Goal: Information Seeking & Learning: Find specific fact

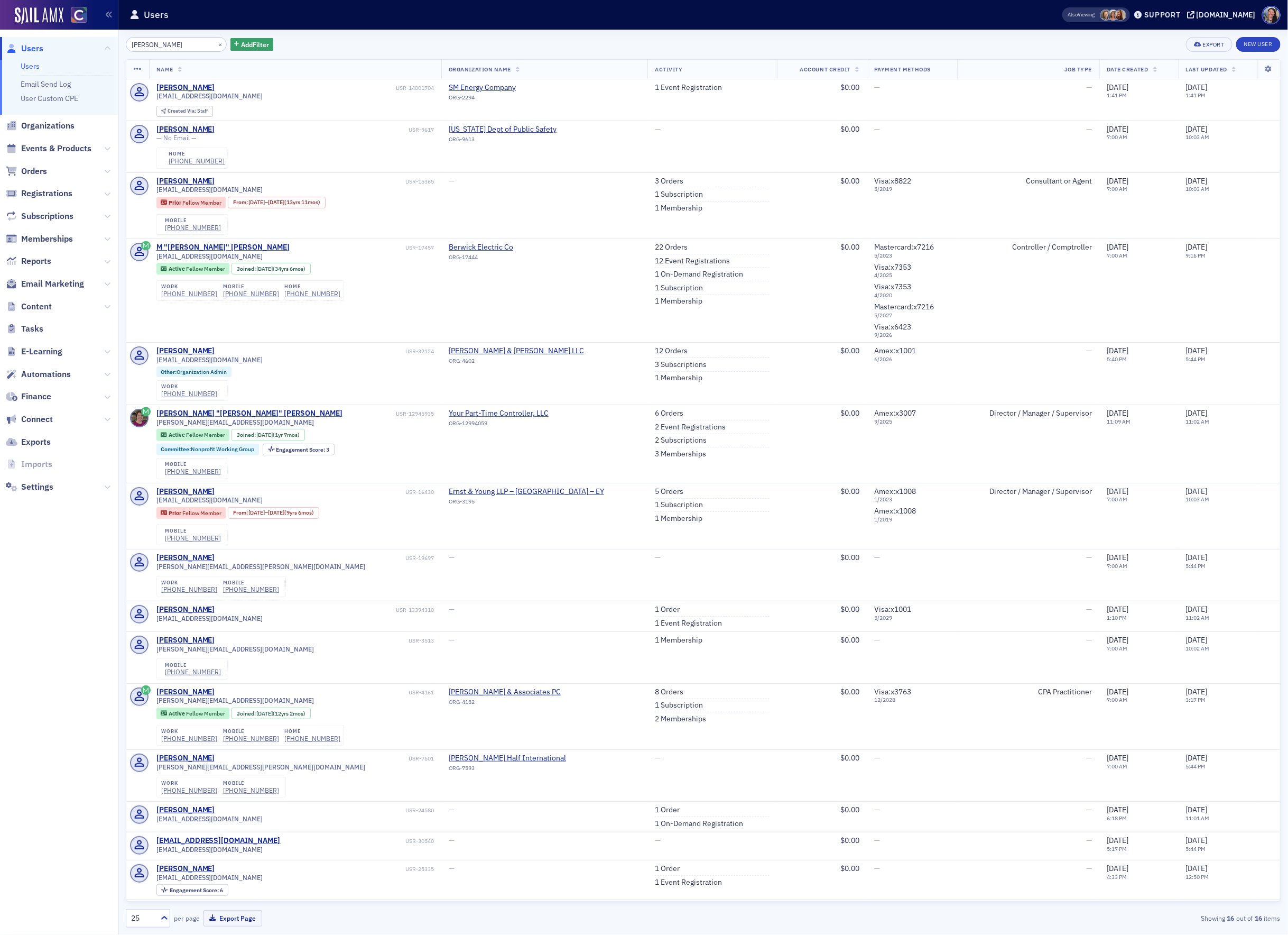
click at [188, 47] on input "Ellie O’Connor" at bounding box center [176, 44] width 101 height 15
click at [57, 150] on span "Events & Products" at bounding box center [56, 148] width 70 height 12
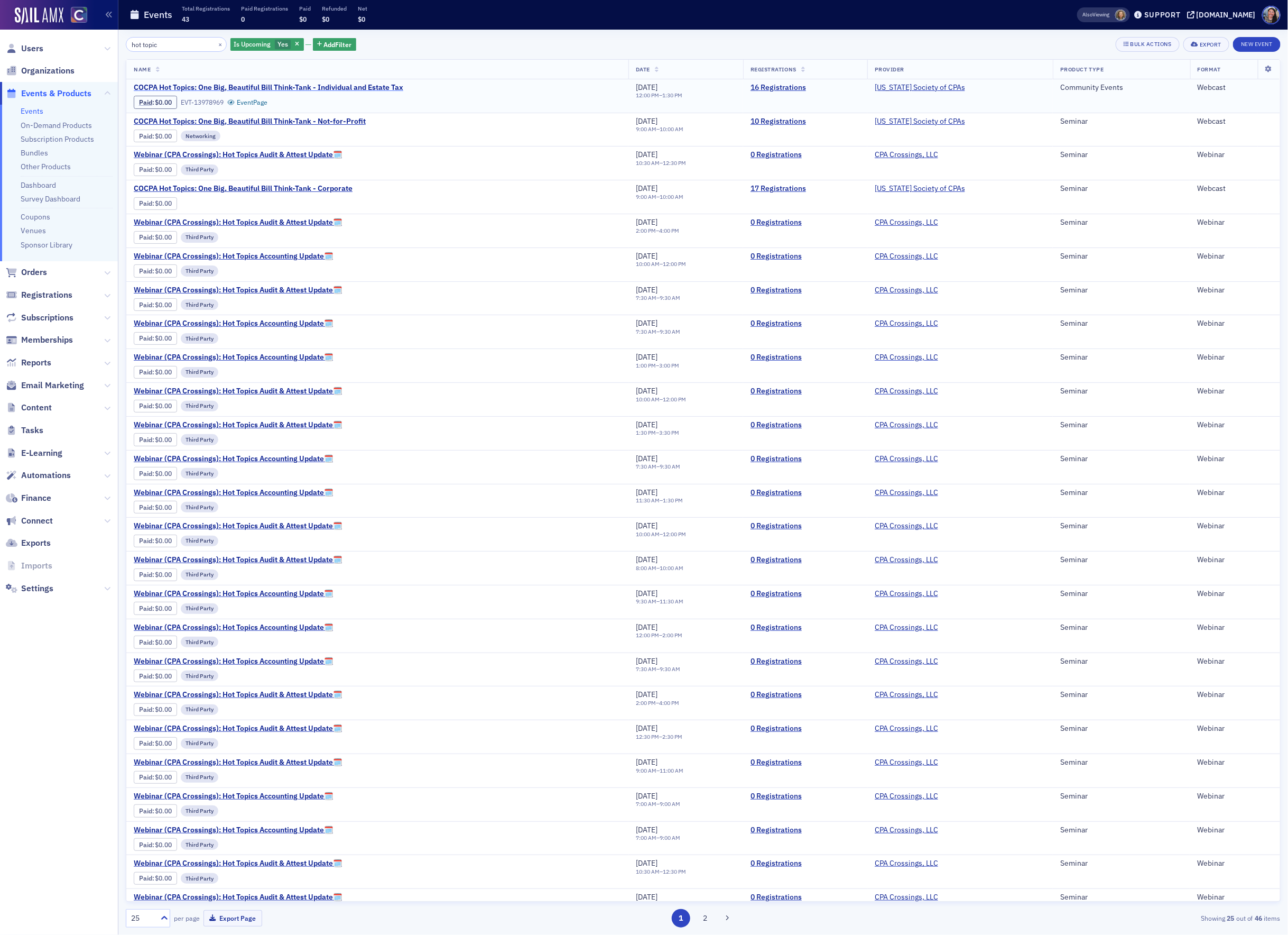
type input "hot topic"
click at [277, 83] on span "COCPA Hot Topics: One Big, Beautiful Bill Think-Tank - Individual and Estate Tax" at bounding box center [268, 87] width 269 height 9
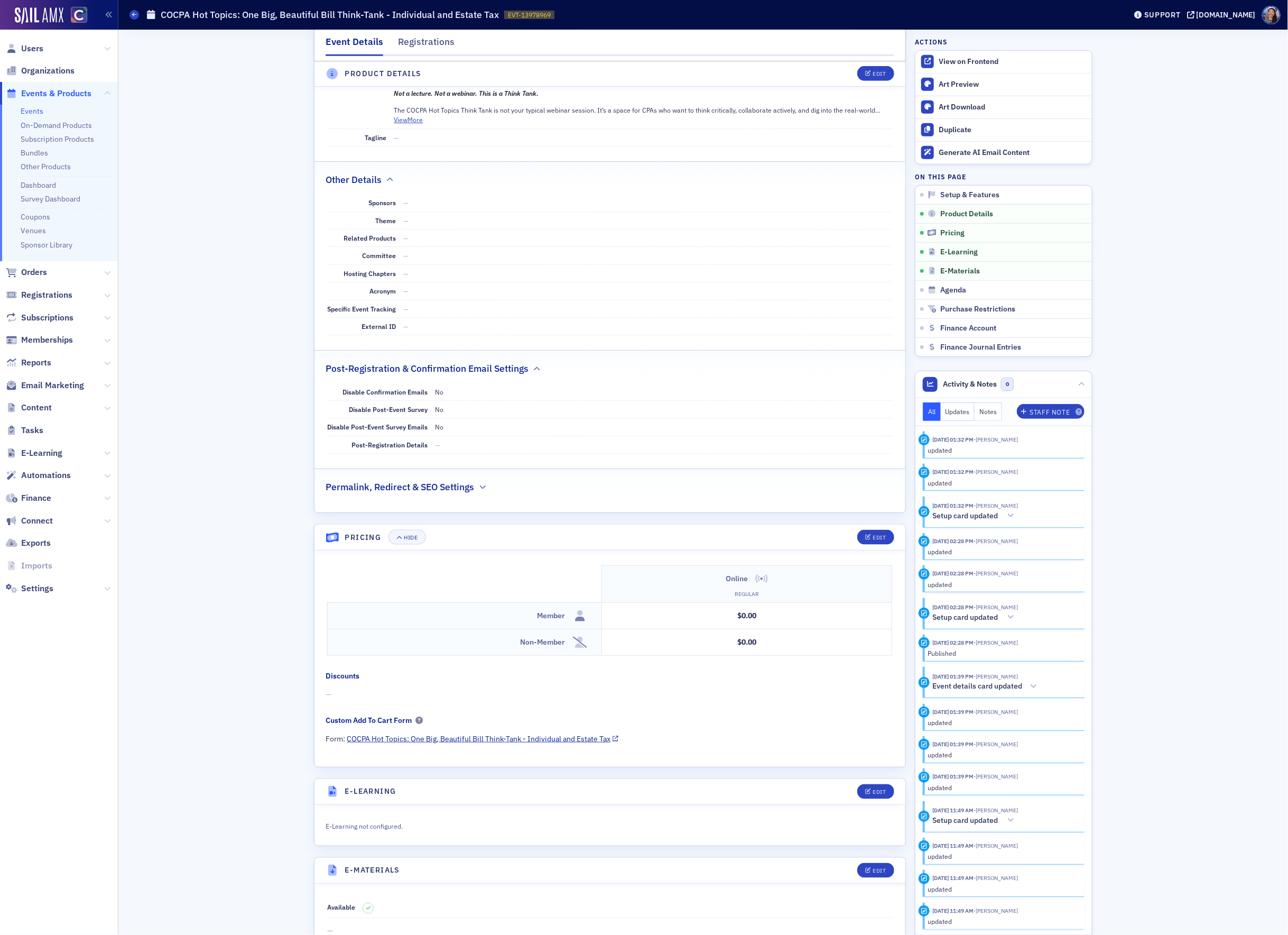
scroll to position [513, 0]
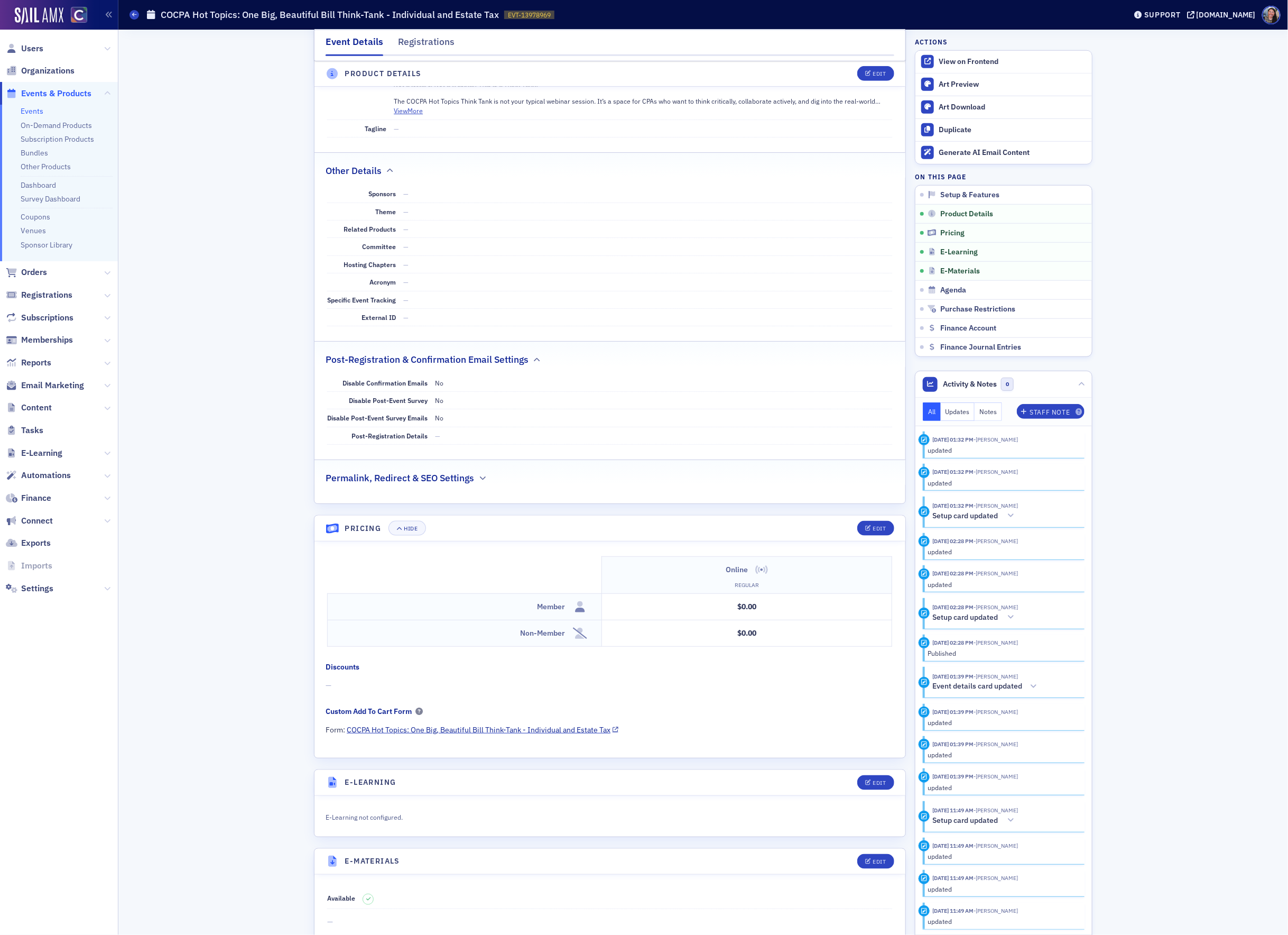
click at [464, 485] on h2 "Permalink, Redirect & SEO Settings" at bounding box center [400, 478] width 149 height 14
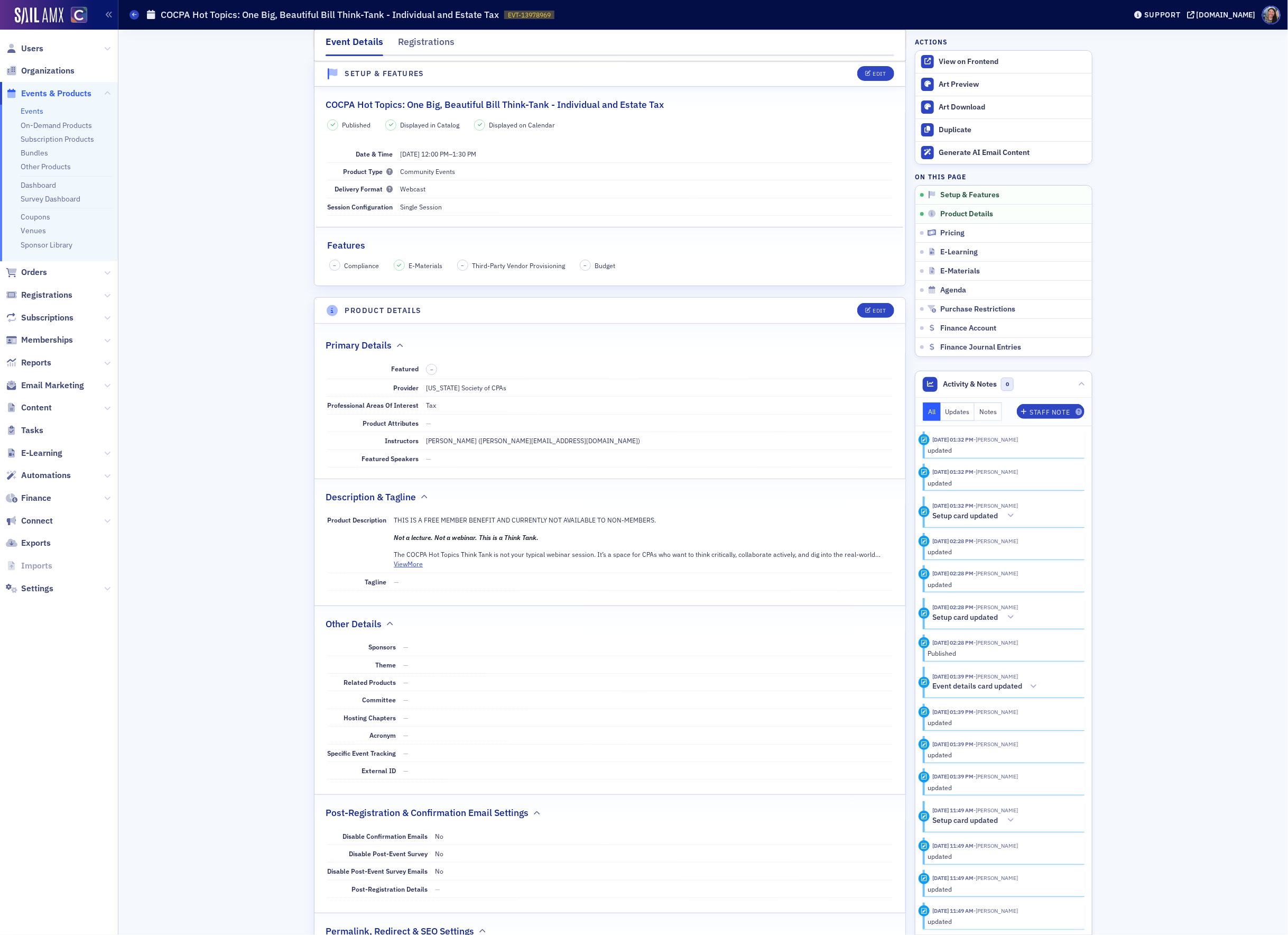
scroll to position [0, 0]
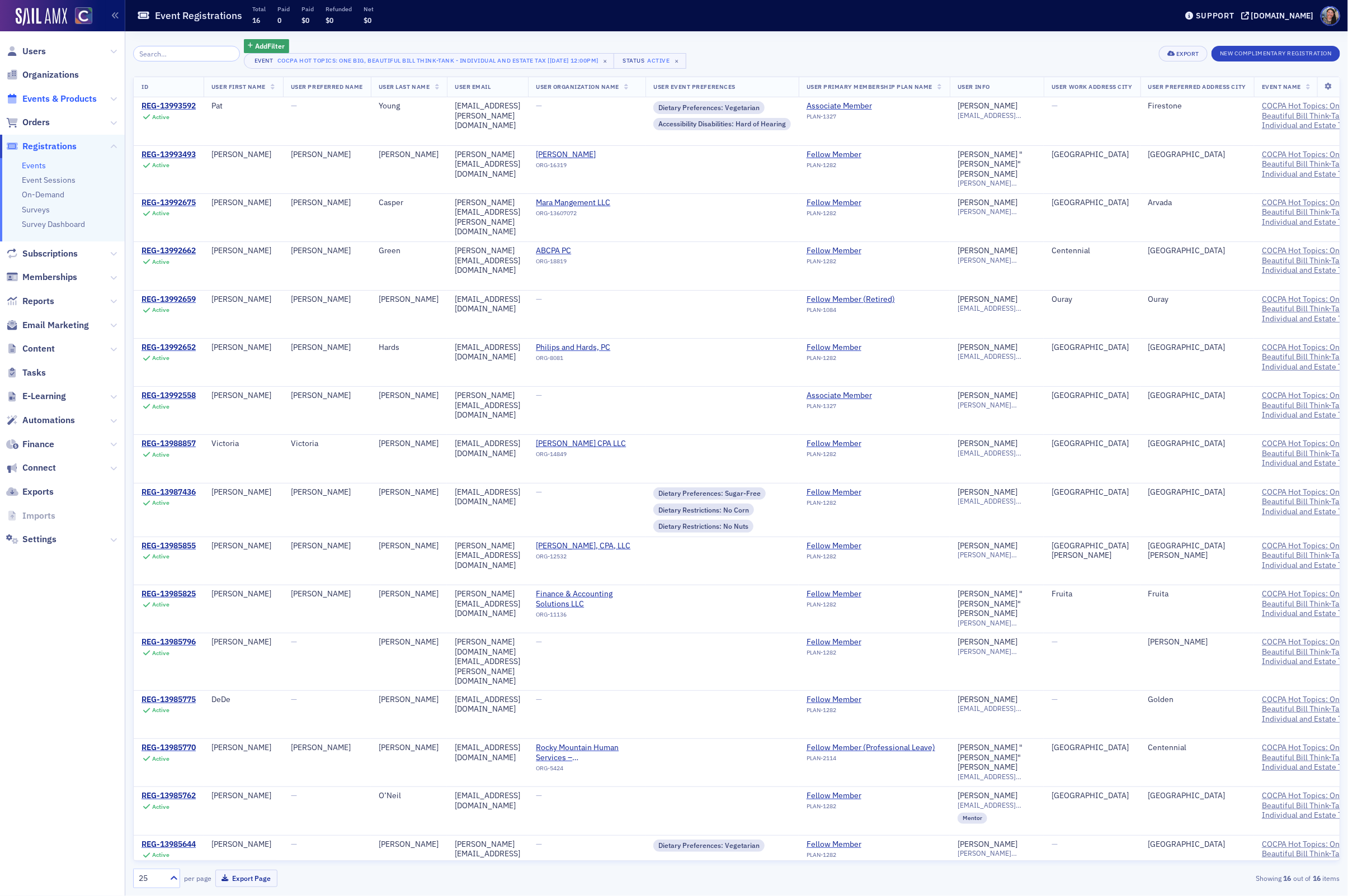
click at [65, 100] on span "Events & Products" at bounding box center [59, 99] width 74 height 12
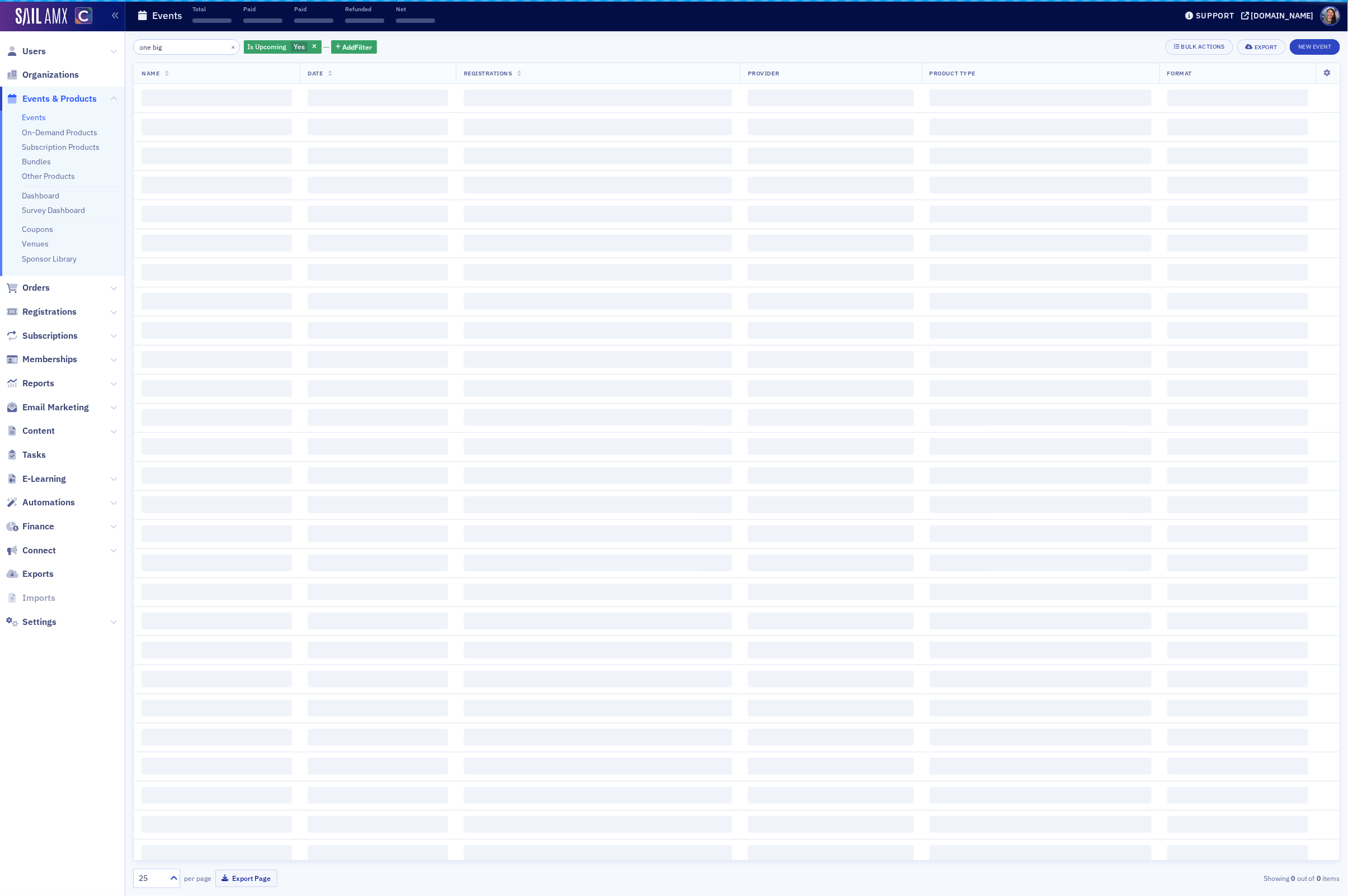
click at [207, 49] on input "one big" at bounding box center [186, 47] width 107 height 16
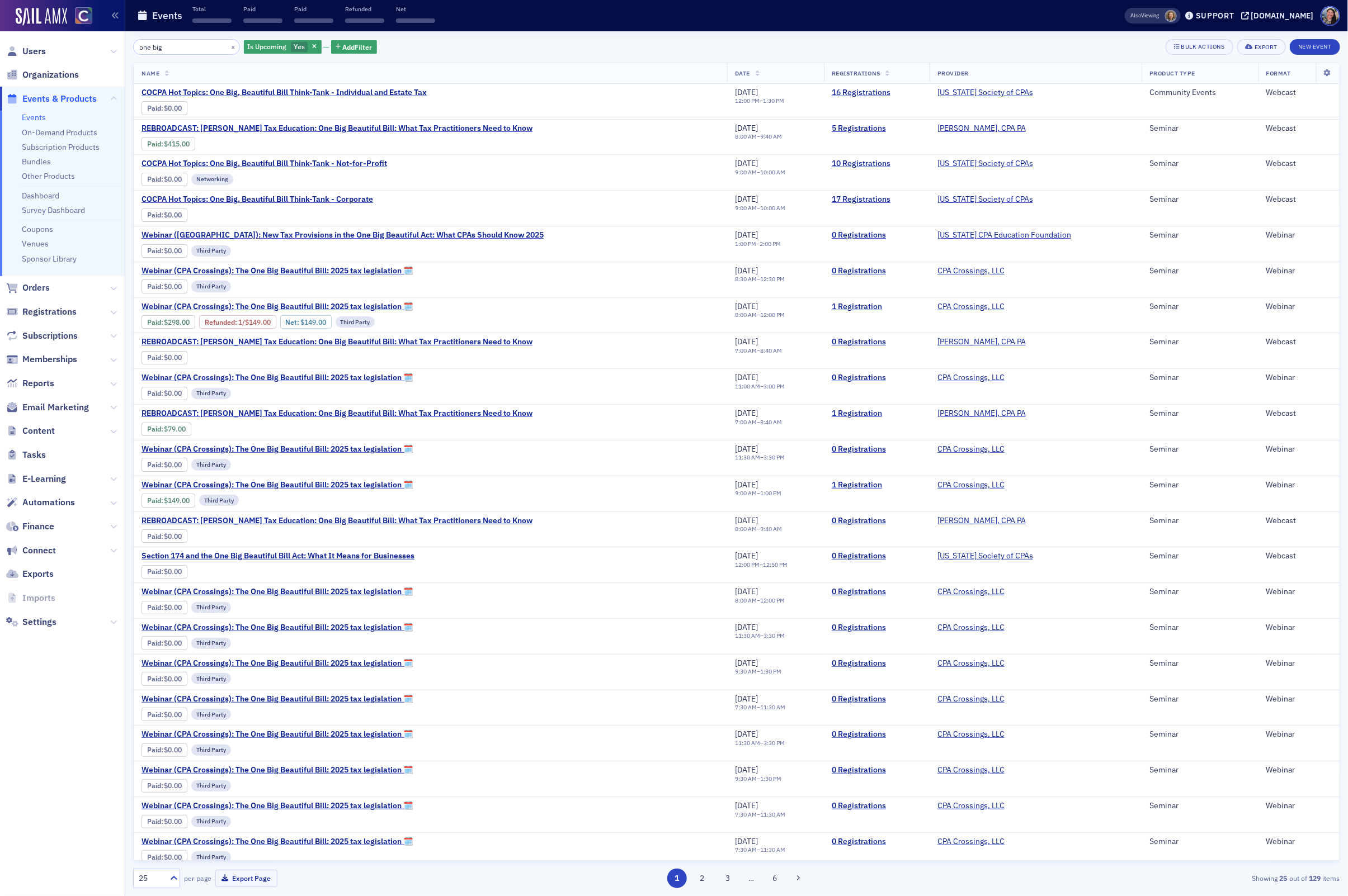
click at [207, 49] on input "one big" at bounding box center [186, 47] width 107 height 16
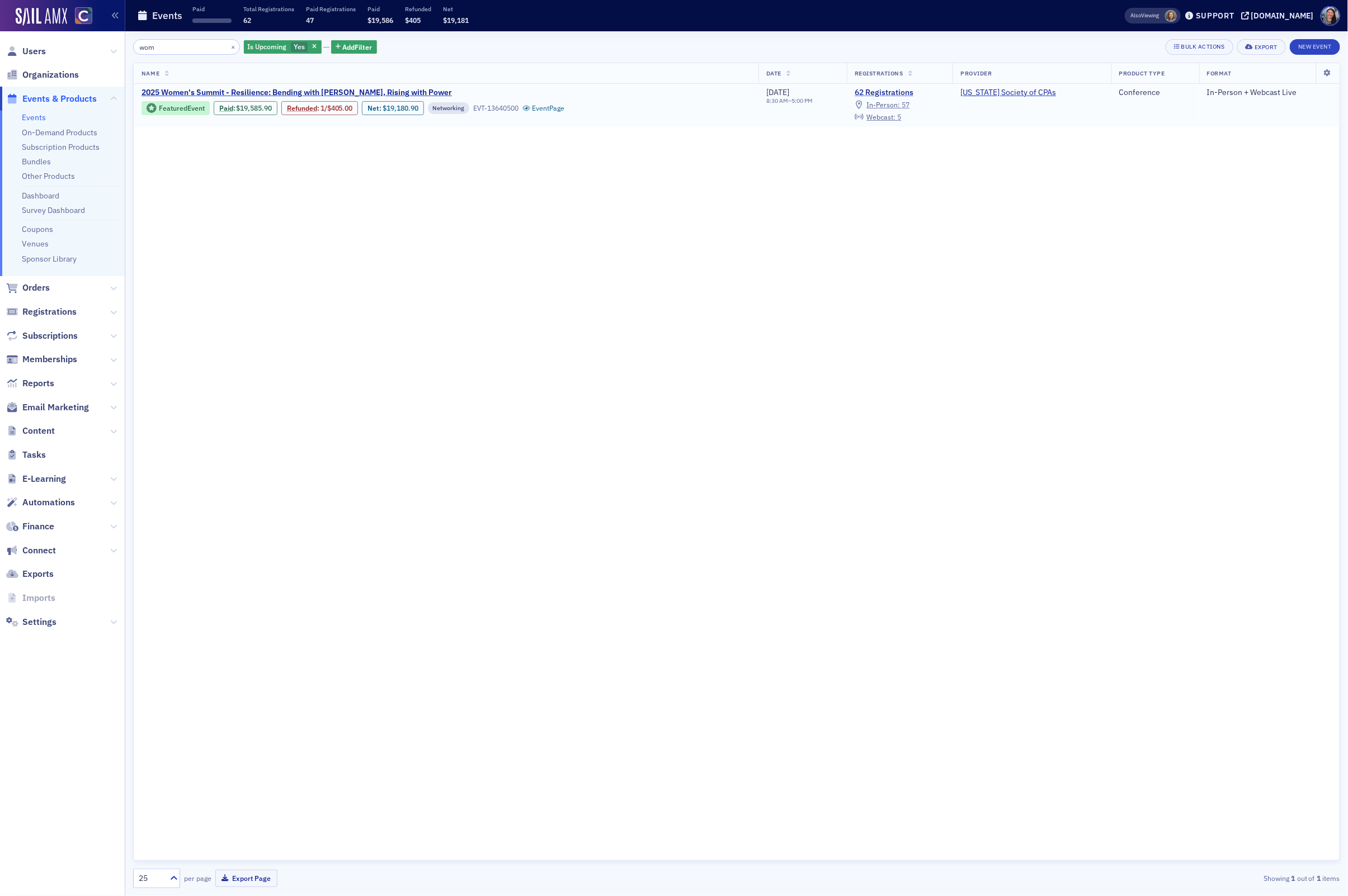
type input "wom"
click at [902, 95] on link "62 Registrations" at bounding box center [900, 92] width 90 height 10
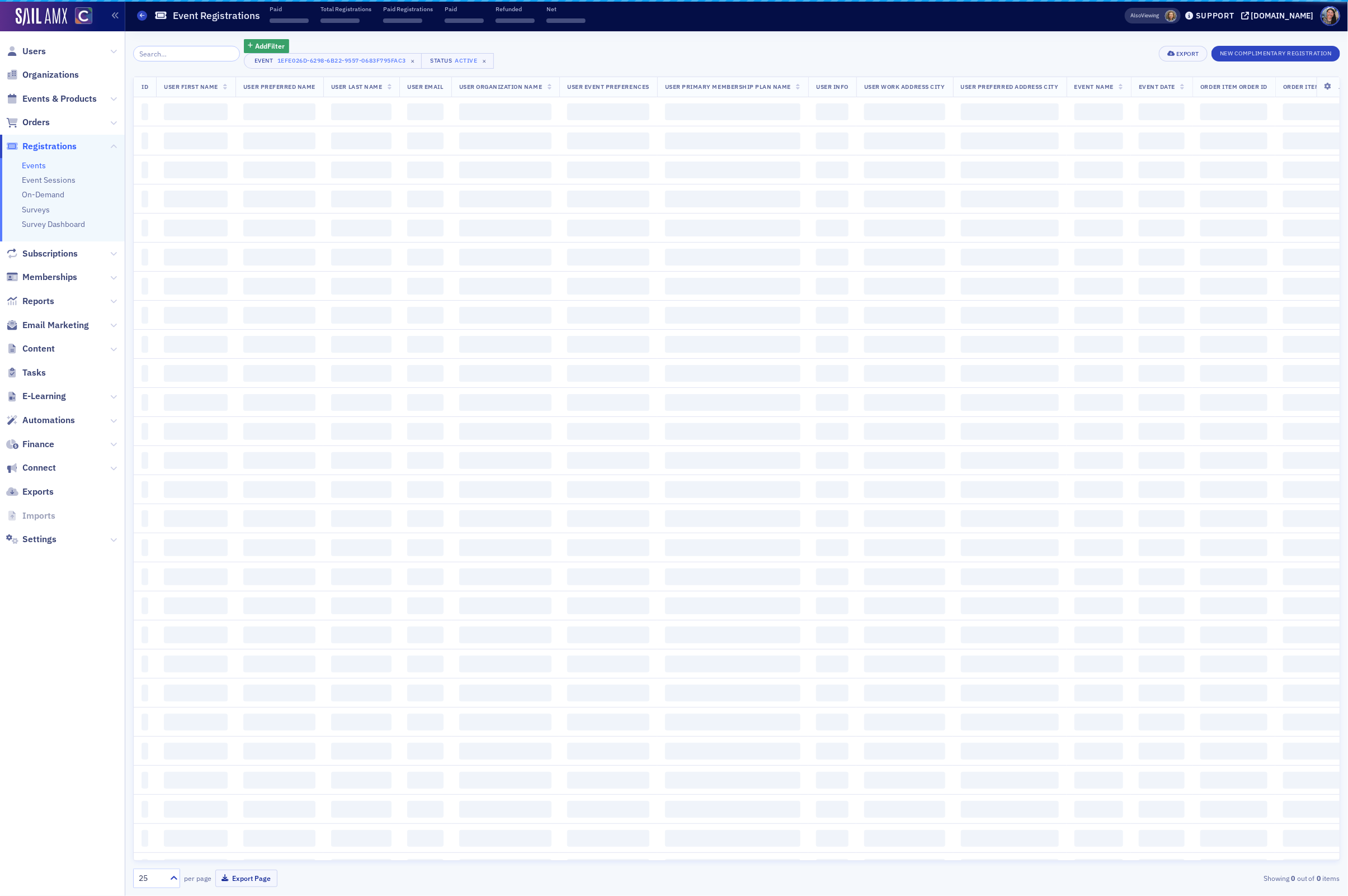
click at [159, 885] on div "25" at bounding box center [149, 878] width 32 height 14
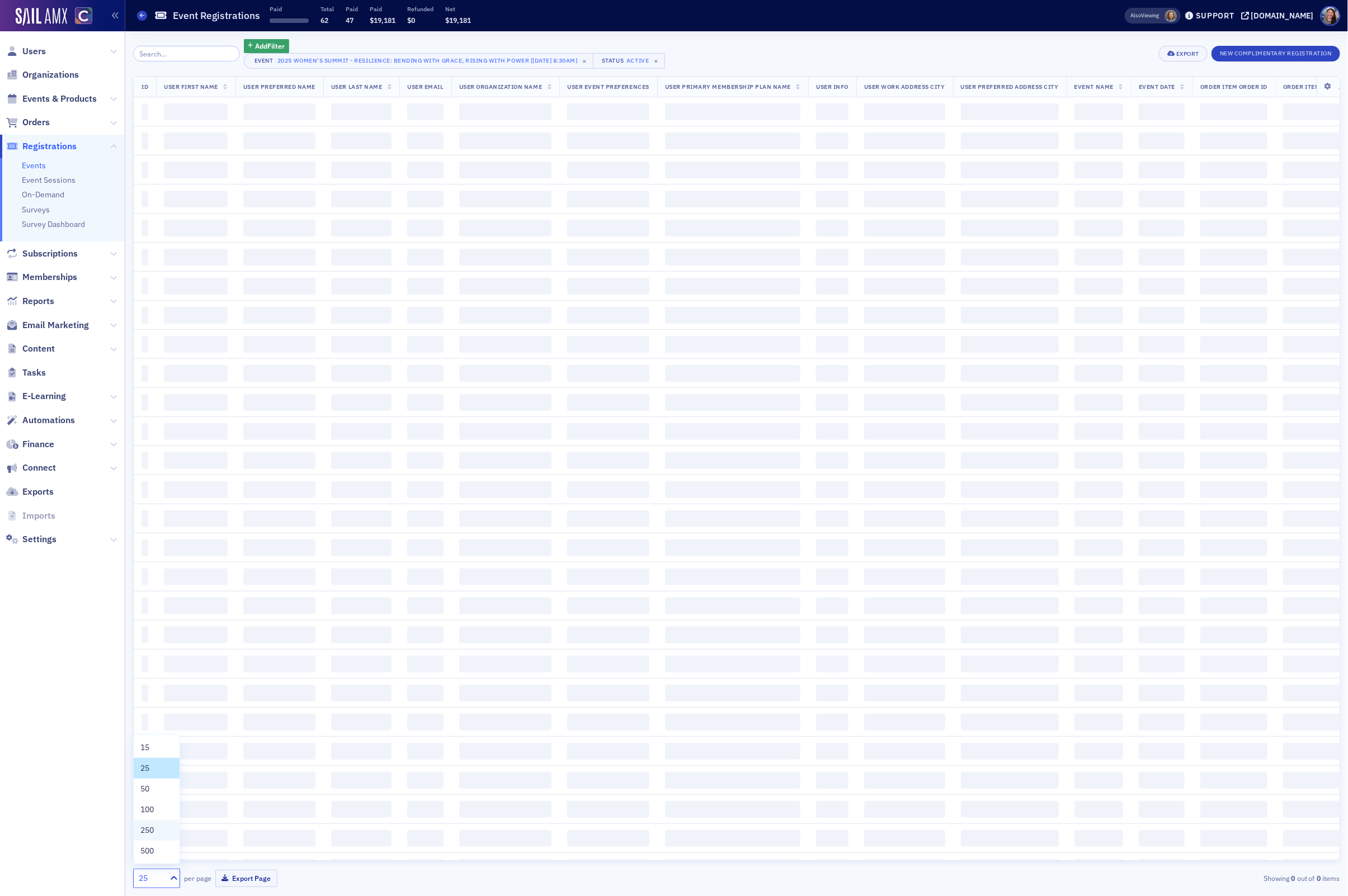
click at [151, 832] on span "250" at bounding box center [147, 831] width 13 height 12
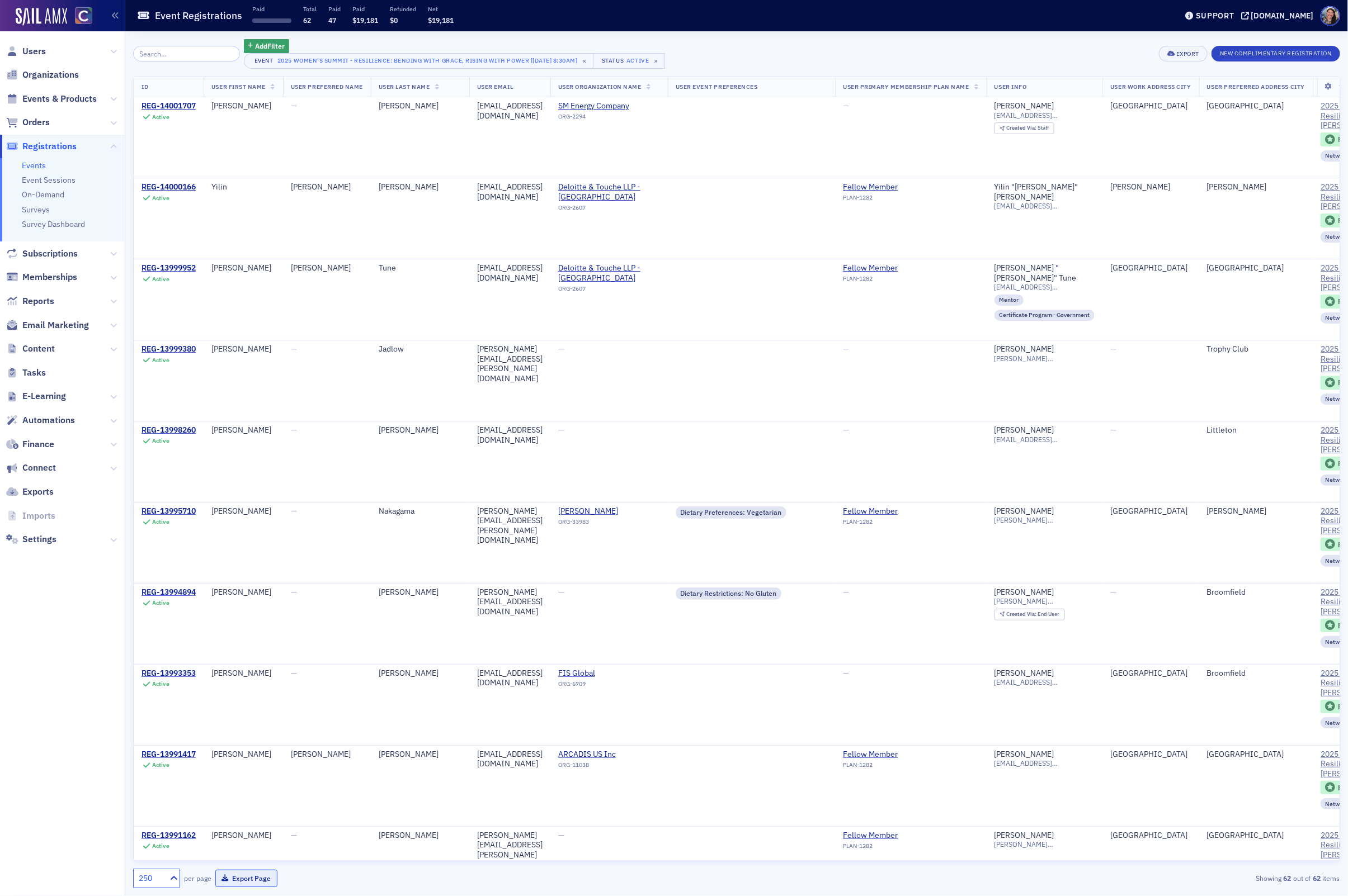
click at [236, 878] on button "Export Page" at bounding box center [246, 878] width 62 height 17
click at [80, 100] on span "Events & Products" at bounding box center [59, 99] width 74 height 12
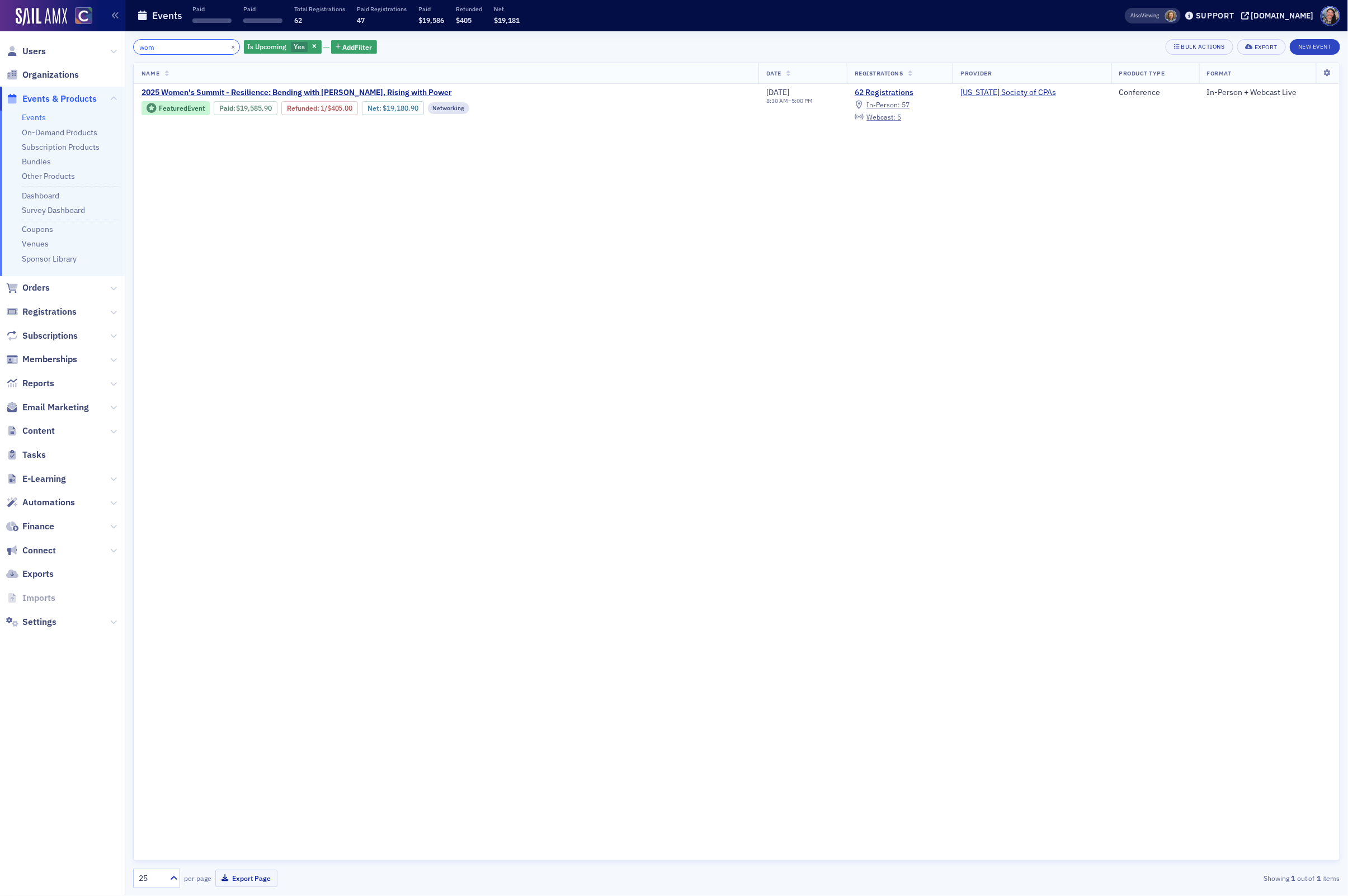
drag, startPoint x: 166, startPoint y: 49, endPoint x: 92, endPoint y: 37, distance: 75.0
click at [92, 37] on div "Users Organizations Events & Products Events On-Demand Products Subscription Pr…" at bounding box center [674, 448] width 1348 height 896
click at [394, 309] on div "Name Date Registrations Provider Product Type Format 2025 Women's Summit - Resi…" at bounding box center [737, 462] width 1207 height 799
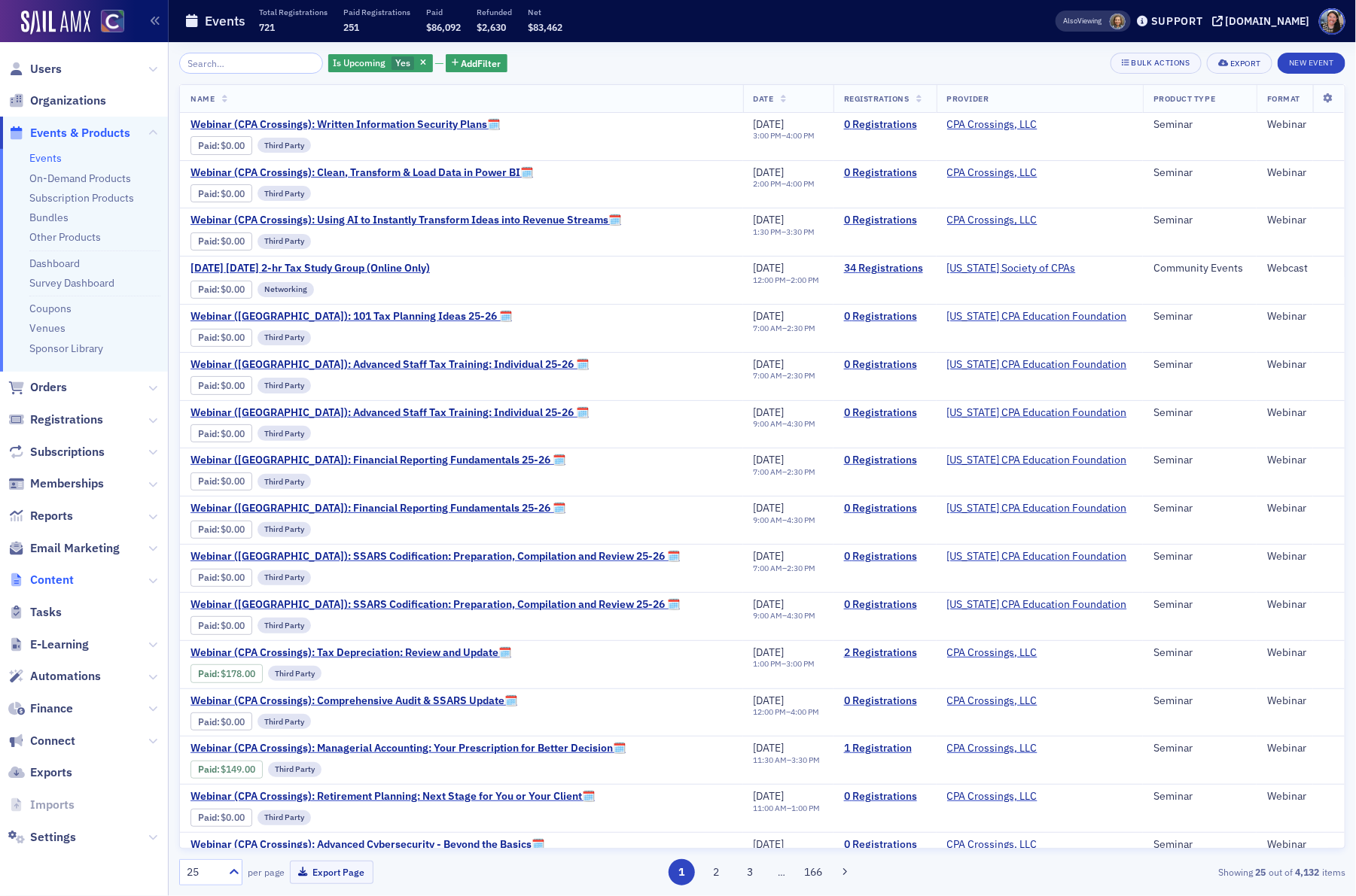
click at [63, 581] on span "Content" at bounding box center [51, 580] width 43 height 17
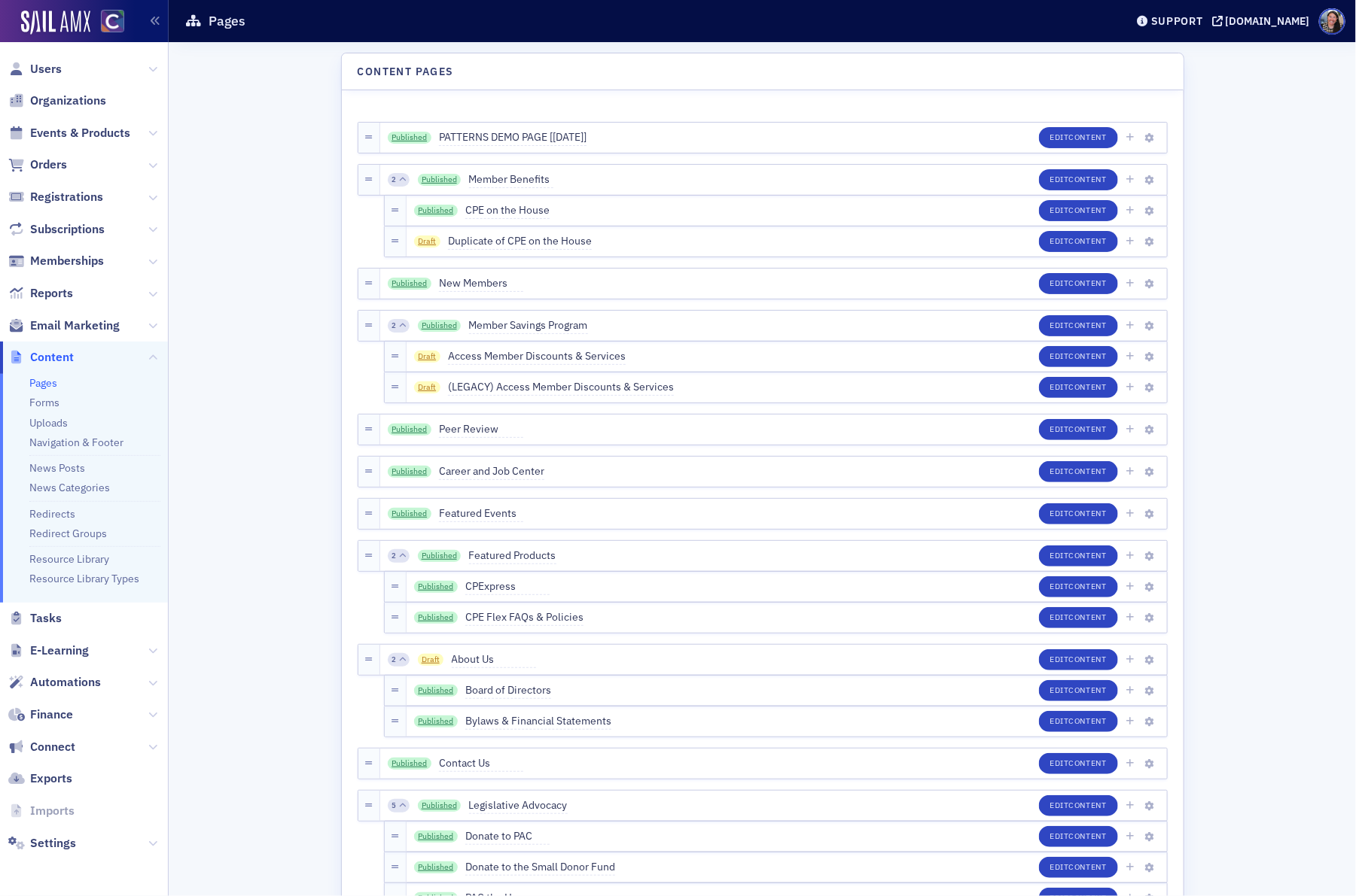
click at [50, 404] on link "Forms" at bounding box center [44, 402] width 30 height 13
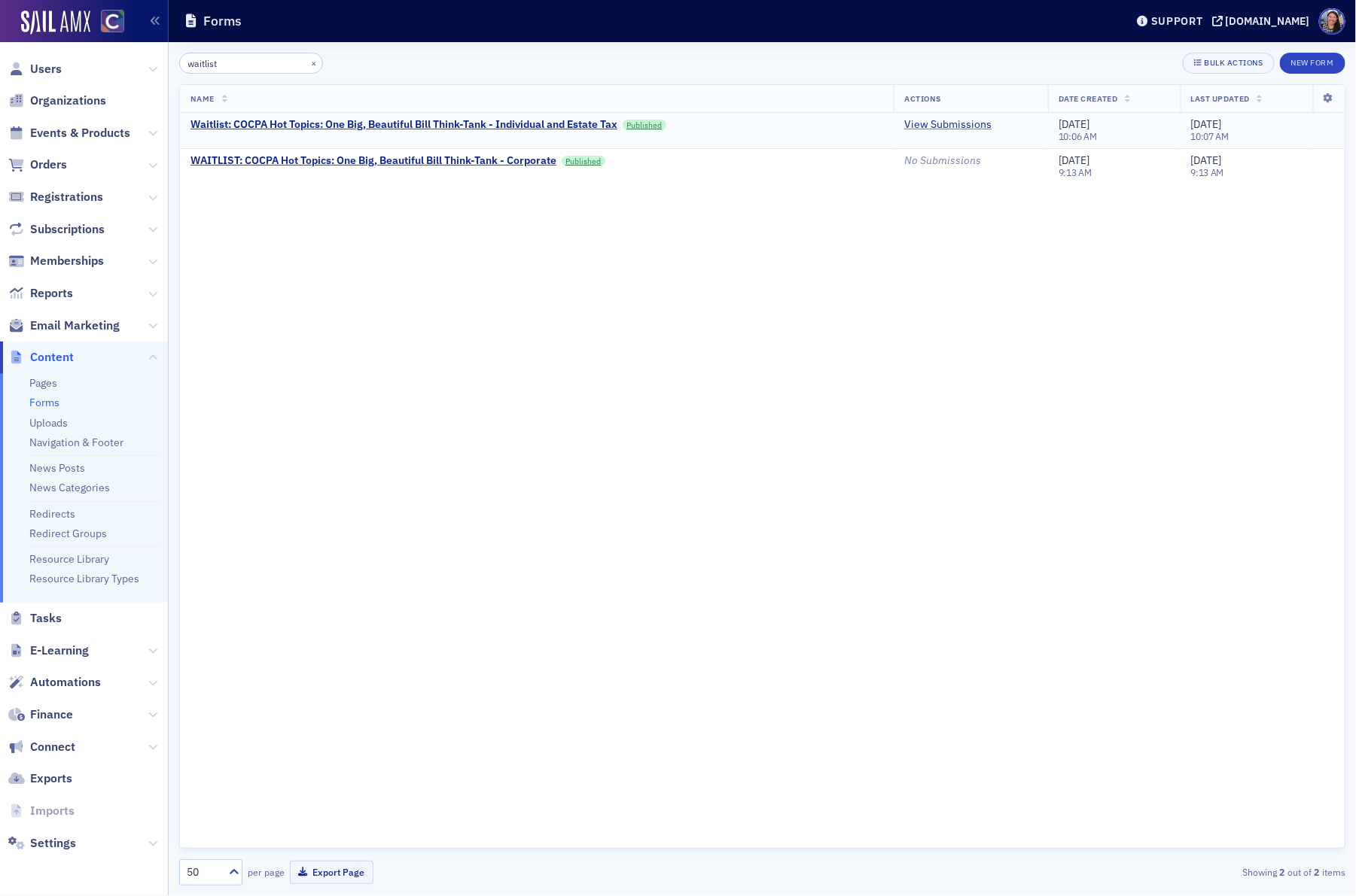
type input "waitlist"
click at [929, 126] on link "View Submissions" at bounding box center [948, 124] width 88 height 13
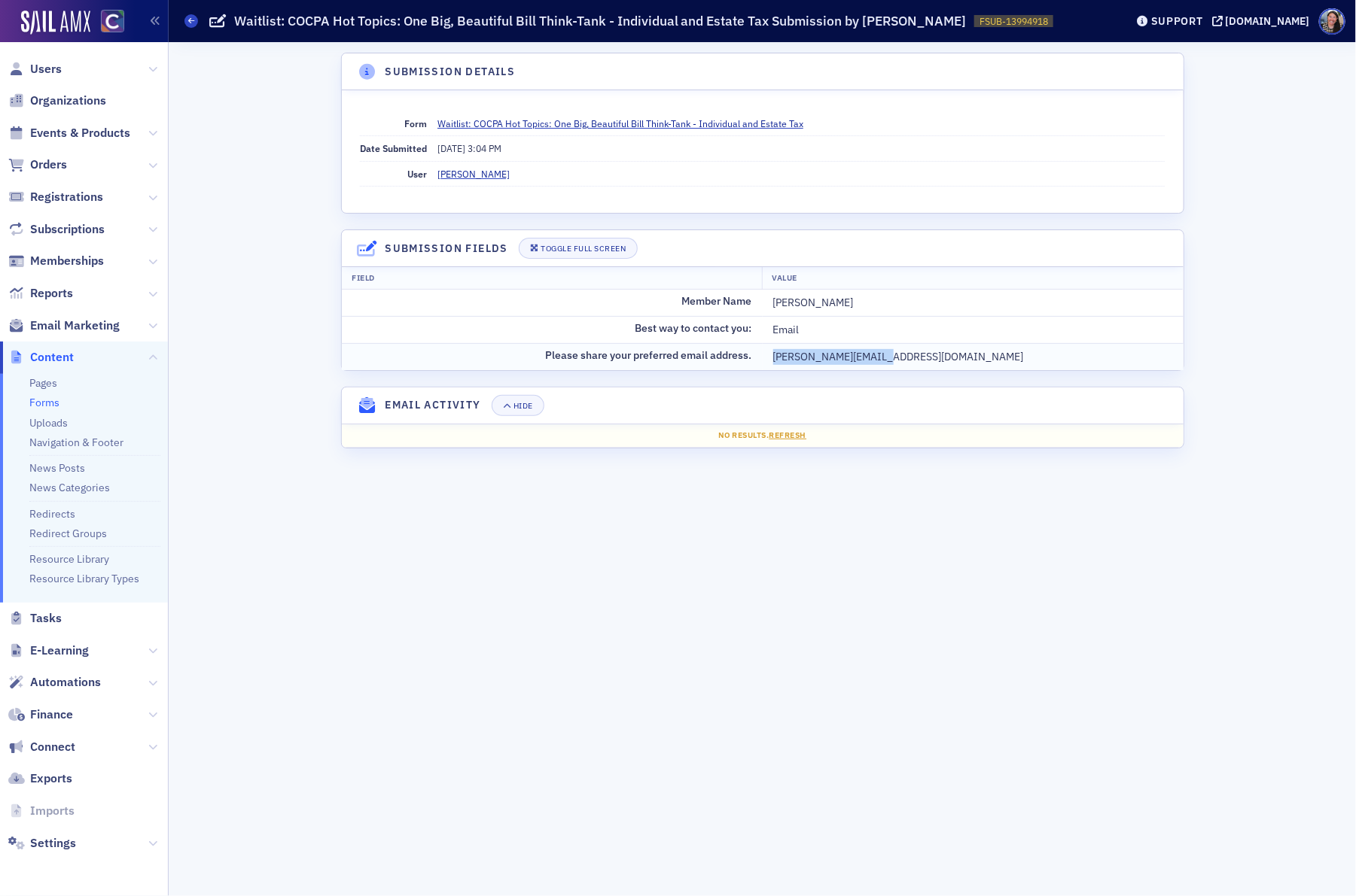
drag, startPoint x: 885, startPoint y: 360, endPoint x: 771, endPoint y: 360, distance: 114.0
click at [773, 360] on div "[PERSON_NAME][EMAIL_ADDRESS][DOMAIN_NAME]" at bounding box center [972, 357] width 399 height 16
copy div "[PERSON_NAME][EMAIL_ADDRESS][DOMAIN_NAME]"
copy link "Waitlist: COCPA Hot Topics: One Big, Beautiful Bill Think-Tank - Individual and…"
